Goal: Task Accomplishment & Management: Manage account settings

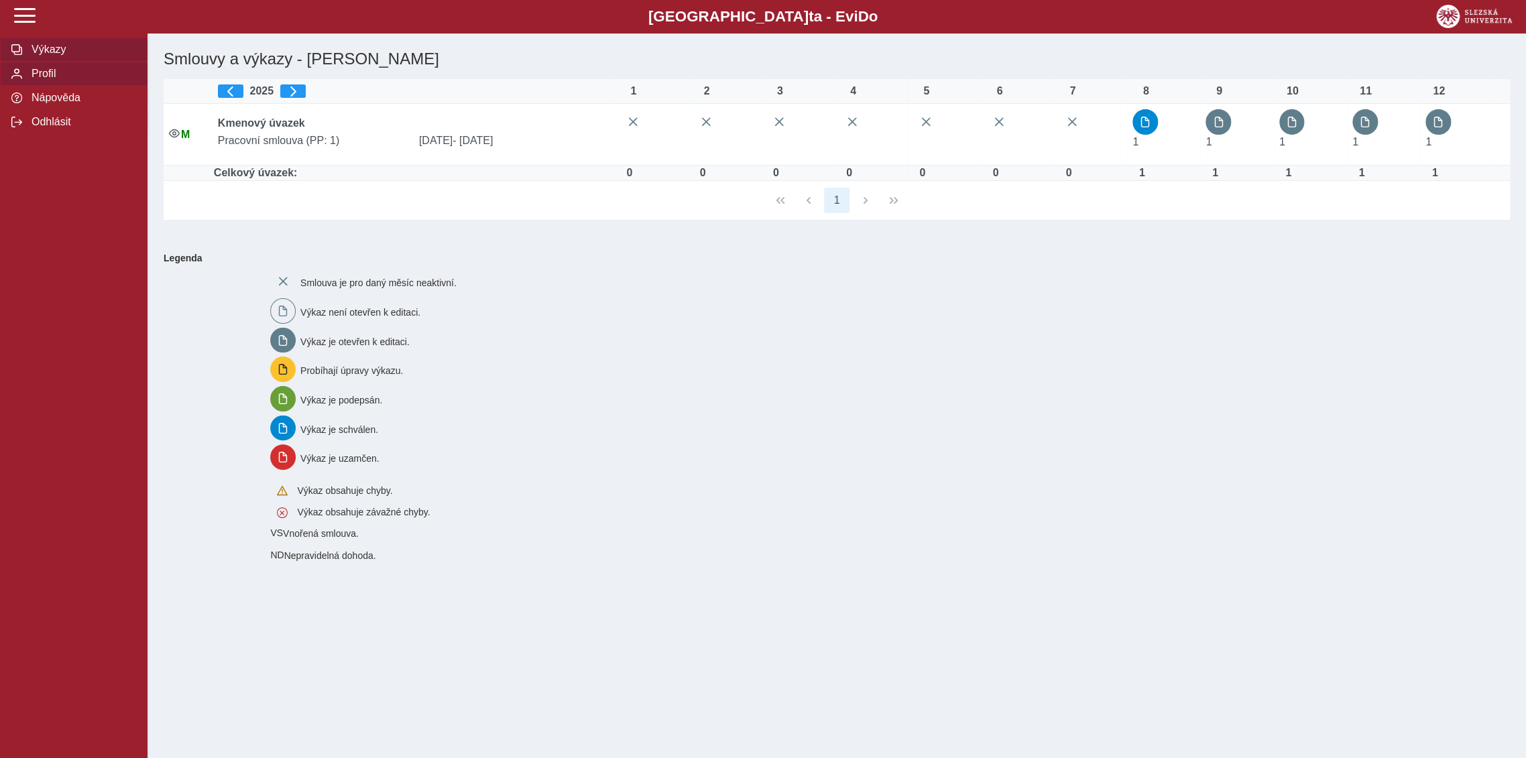
click at [46, 76] on span "Profil" at bounding box center [81, 74] width 109 height 12
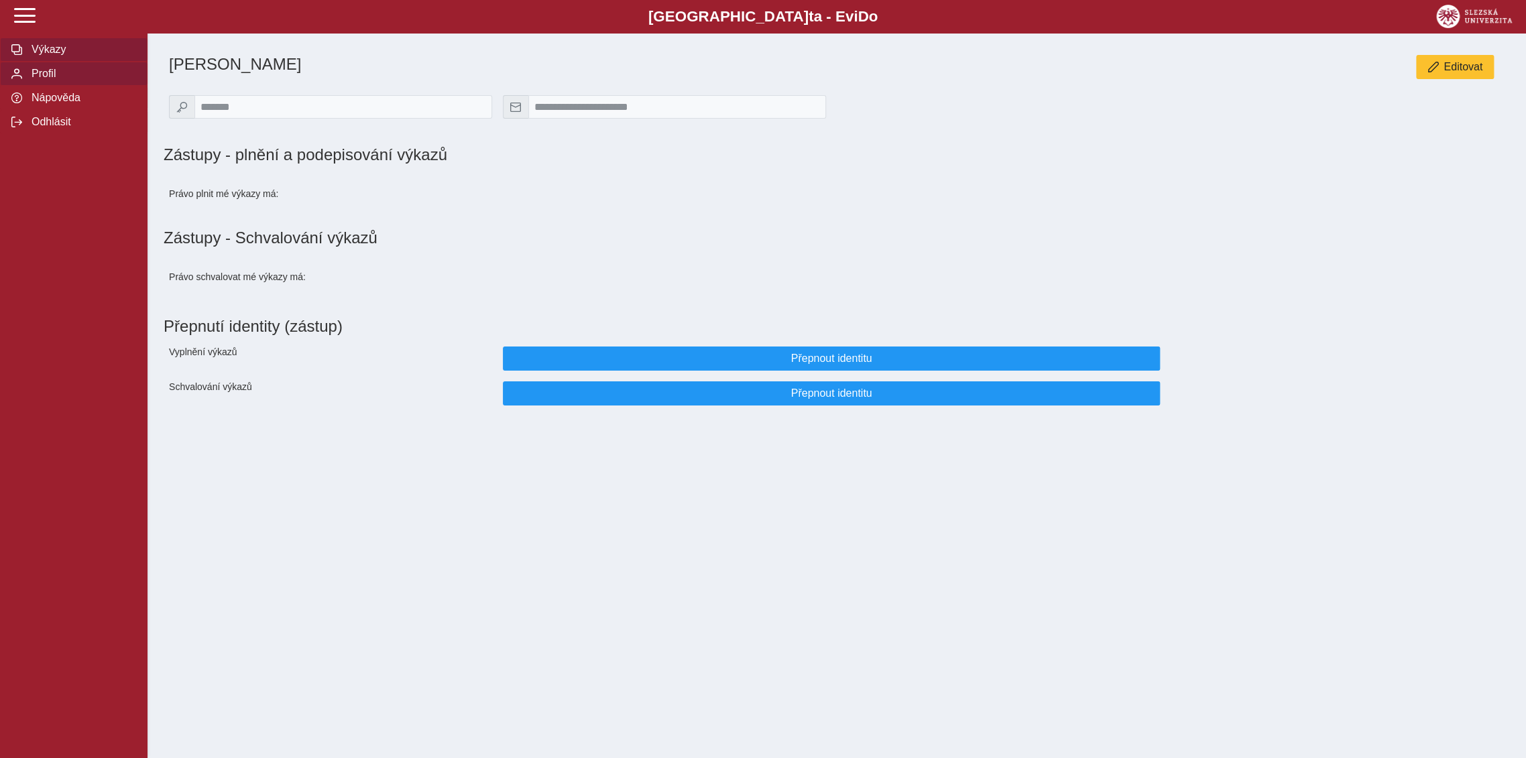
click at [56, 53] on span "Výkazy" at bounding box center [81, 50] width 109 height 12
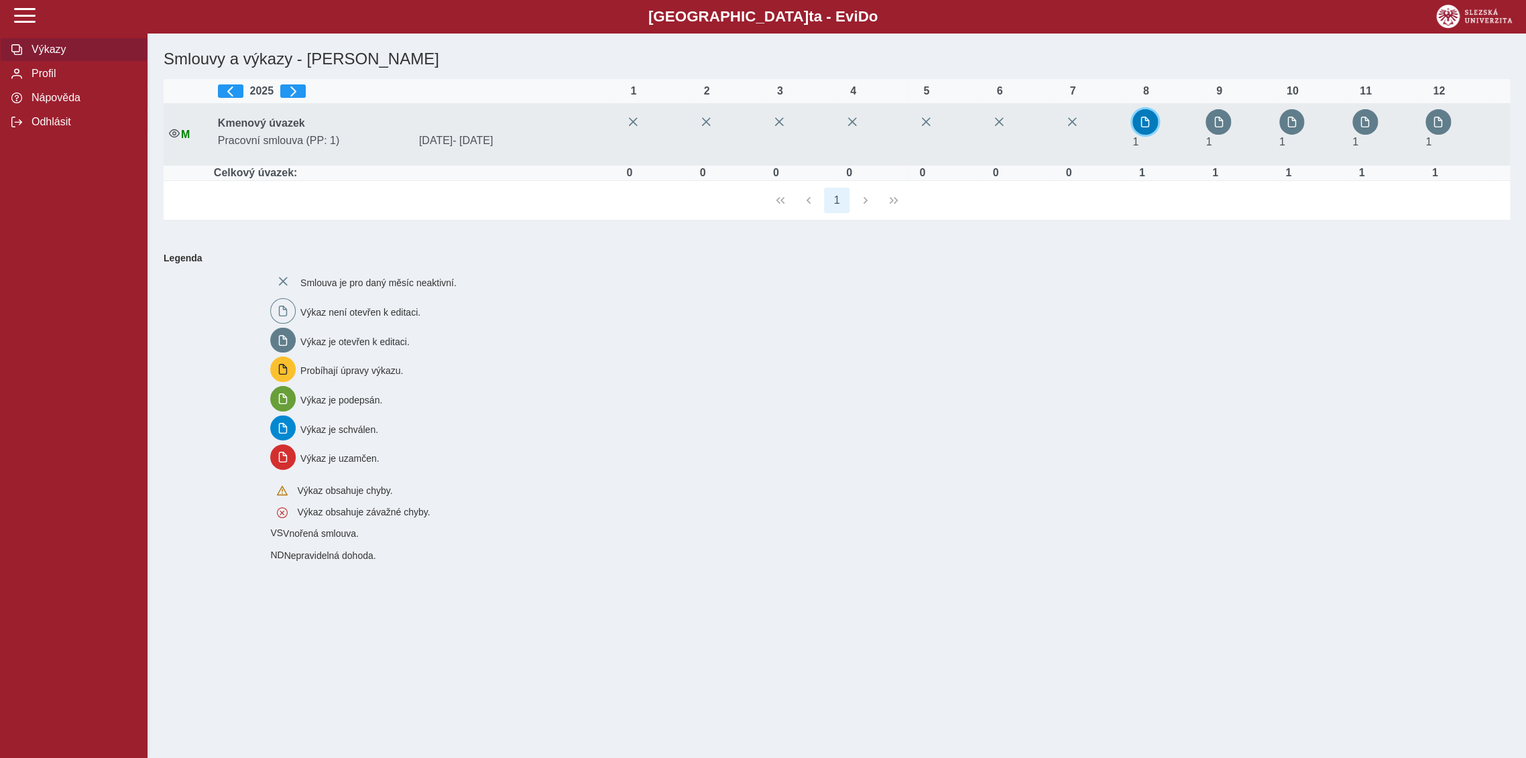
click at [1149, 123] on span "button" at bounding box center [1145, 122] width 11 height 11
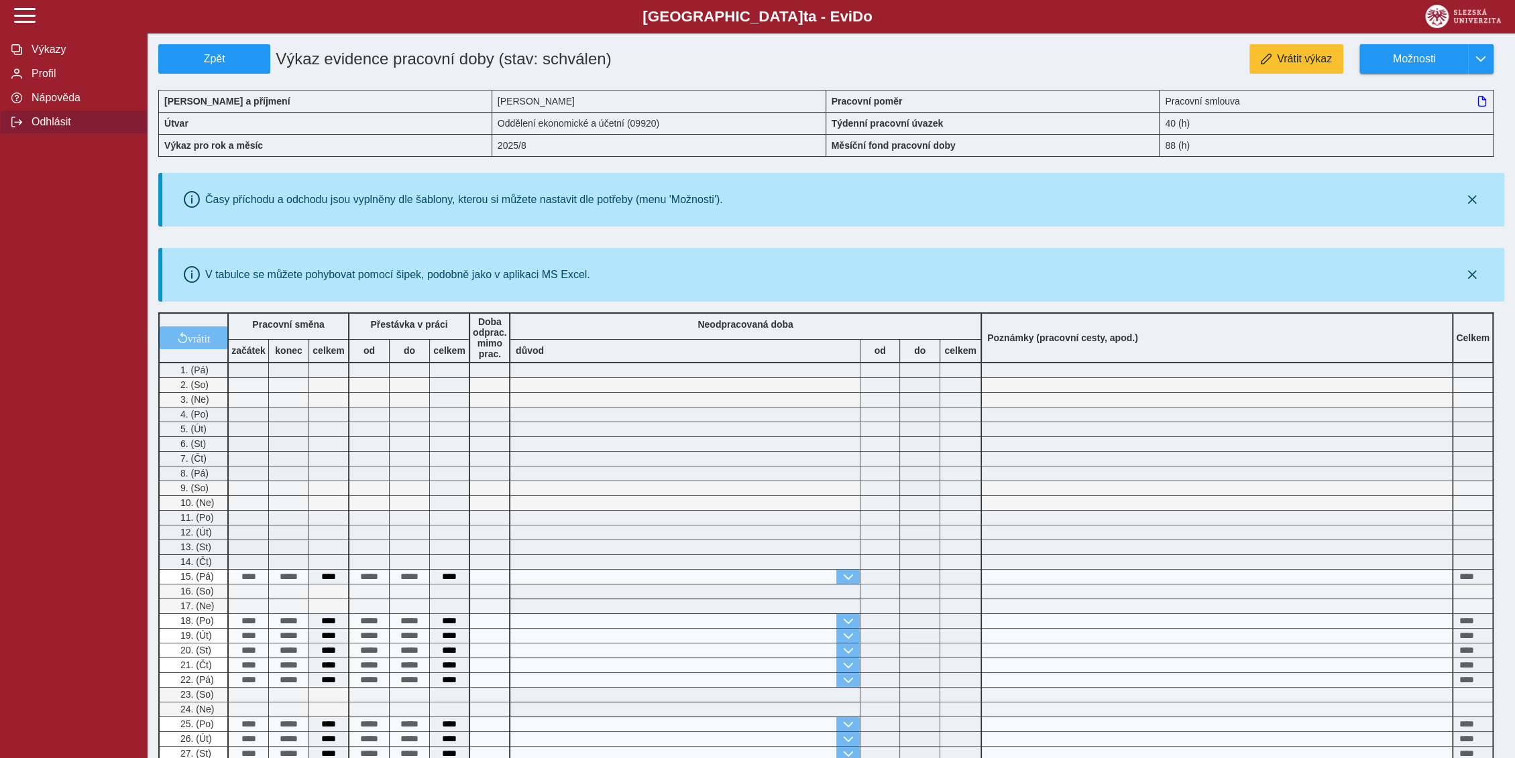
click at [64, 128] on span "Odhlásit" at bounding box center [81, 122] width 109 height 12
